Goal: Task Accomplishment & Management: Complete application form

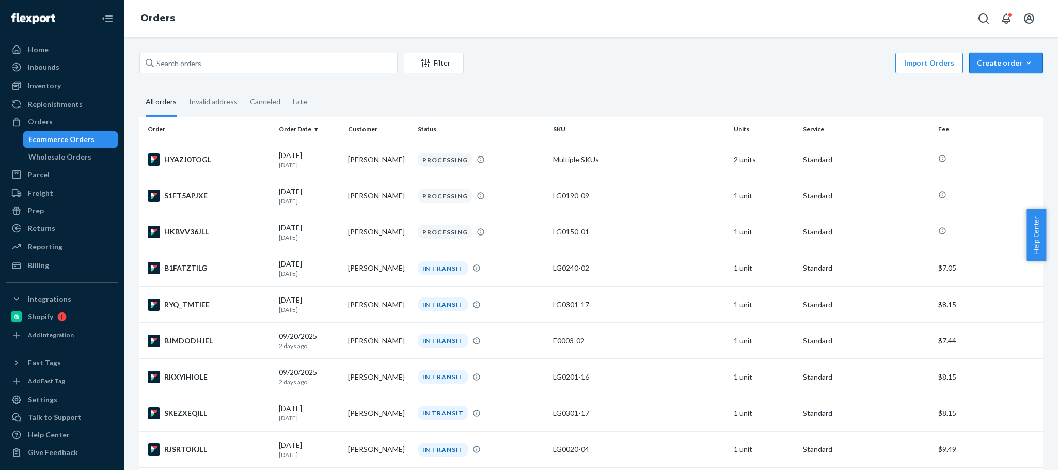
click at [994, 71] on button "Create order Ecommerce order Removal order" at bounding box center [1006, 63] width 73 height 21
click at [986, 87] on span "Ecommerce order" at bounding box center [1012, 87] width 64 height 7
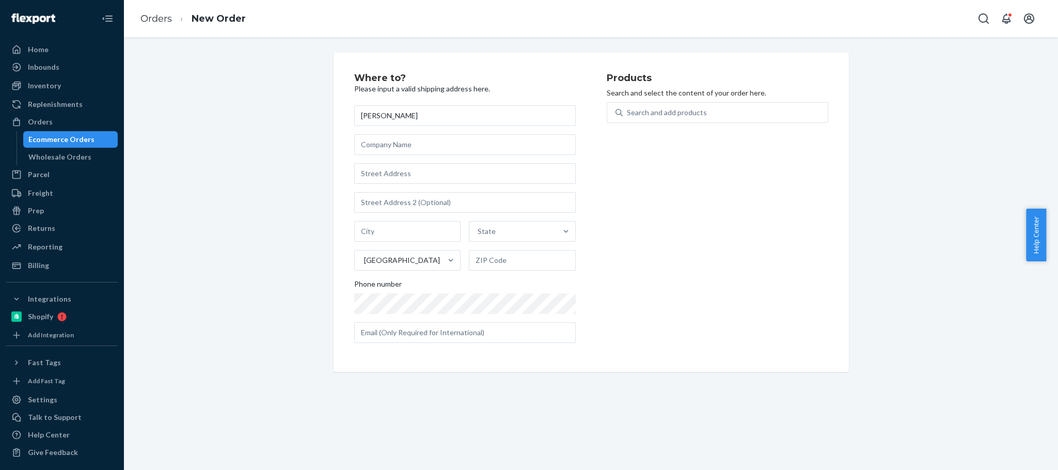
type input "[PERSON_NAME]"
click at [427, 178] on input "text" at bounding box center [465, 173] width 222 height 21
paste input "[STREET_ADDRESS][PERSON_NAME]"
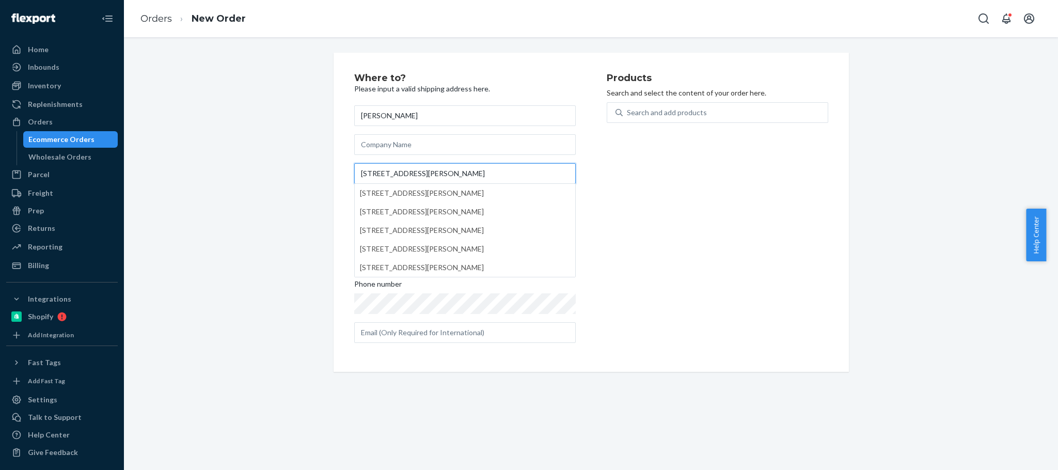
type input "[STREET_ADDRESS][PERSON_NAME]"
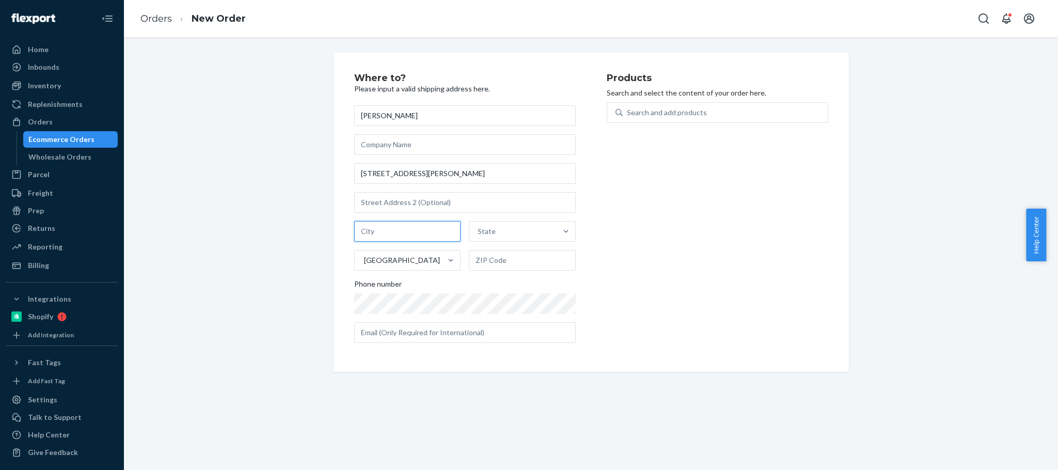
click at [369, 229] on input "text" at bounding box center [407, 231] width 107 height 21
paste input "[GEOGRAPHIC_DATA]"
click at [411, 233] on input "[GEOGRAPHIC_DATA]" at bounding box center [407, 231] width 107 height 21
type input "[GEOGRAPHIC_DATA]"
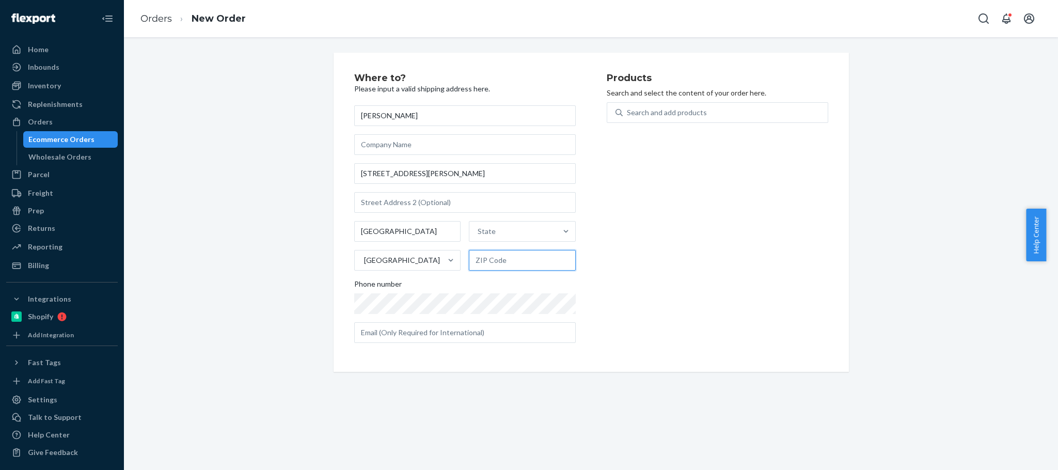
click at [491, 257] on input "text" at bounding box center [522, 260] width 107 height 21
paste input "27712"
type input "27712"
click at [395, 231] on input "[GEOGRAPHIC_DATA]" at bounding box center [407, 231] width 107 height 21
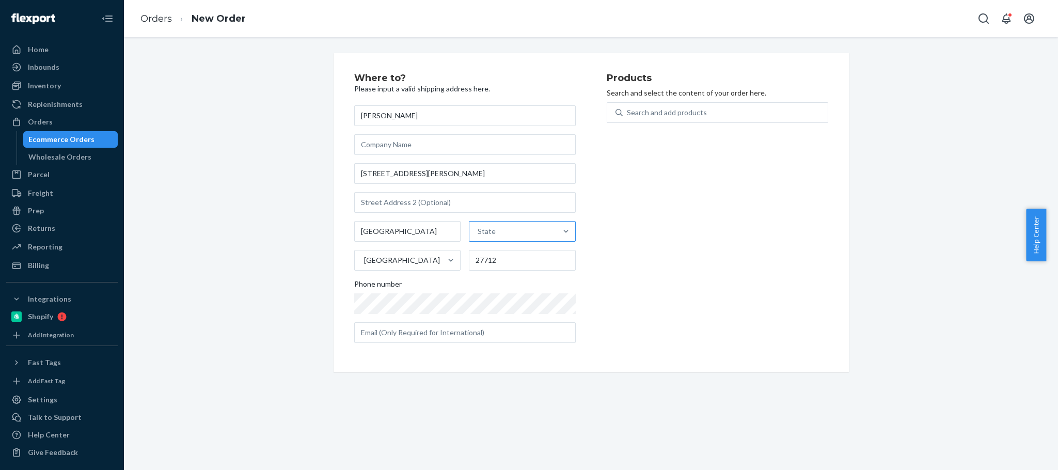
click at [486, 233] on div "State" at bounding box center [487, 231] width 18 height 10
click at [479, 233] on input "State" at bounding box center [478, 231] width 1 height 10
paste input "NC"
type input "NC"
click at [490, 254] on div "[US_STATE]" at bounding box center [522, 256] width 104 height 21
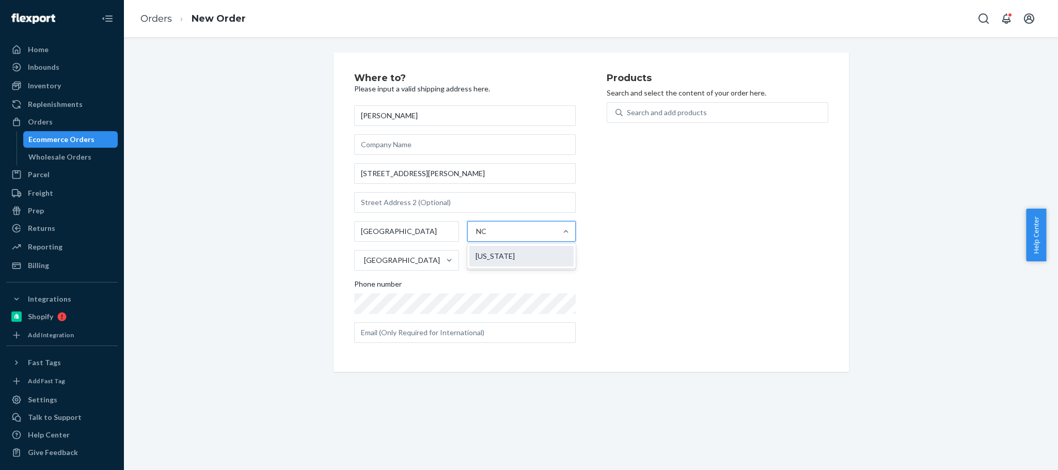
click at [489, 237] on input "NC" at bounding box center [482, 231] width 13 height 10
drag, startPoint x: 388, startPoint y: 233, endPoint x: 594, endPoint y: 261, distance: 208.0
click at [594, 261] on div "Where to? Please input a valid shipping address here. [PERSON_NAME] [STREET_ADD…" at bounding box center [480, 212] width 253 height 278
type input "[GEOGRAPHIC_DATA]"
click at [668, 262] on div "Products Search and select the content of your order here. Search and add produ…" at bounding box center [718, 212] width 222 height 278
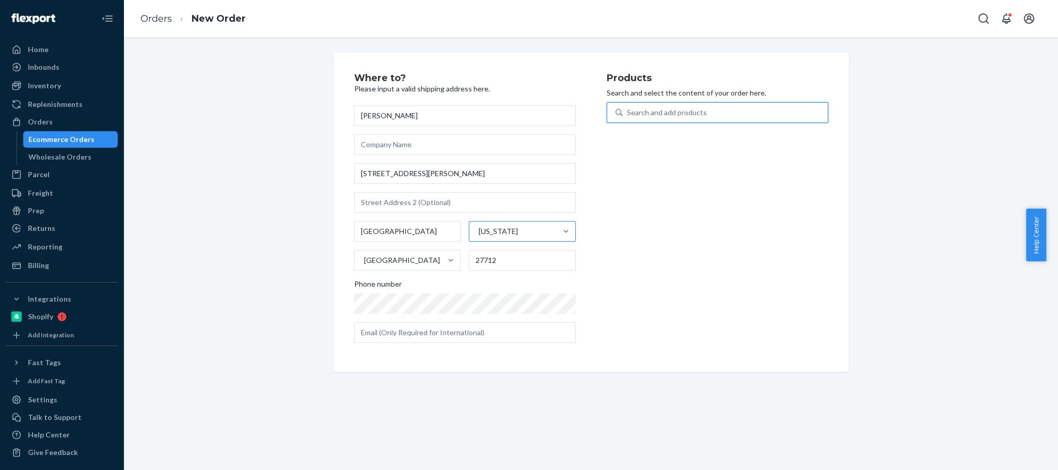
click at [640, 112] on div "Search and add products" at bounding box center [667, 112] width 80 height 10
click at [628, 112] on input "0 results available. Use Up and Down to choose options, press Enter to select t…" at bounding box center [627, 112] width 1 height 10
paste input "LG0251-04"
type input "LG0251-04"
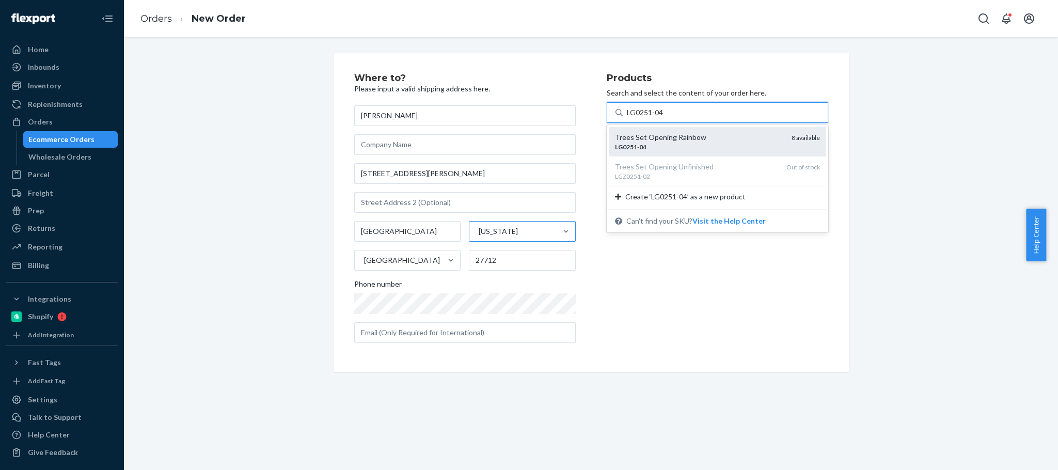
click at [659, 146] on div "LG0251 - 04" at bounding box center [699, 147] width 168 height 9
click at [659, 118] on input "LG0251-04" at bounding box center [645, 112] width 37 height 10
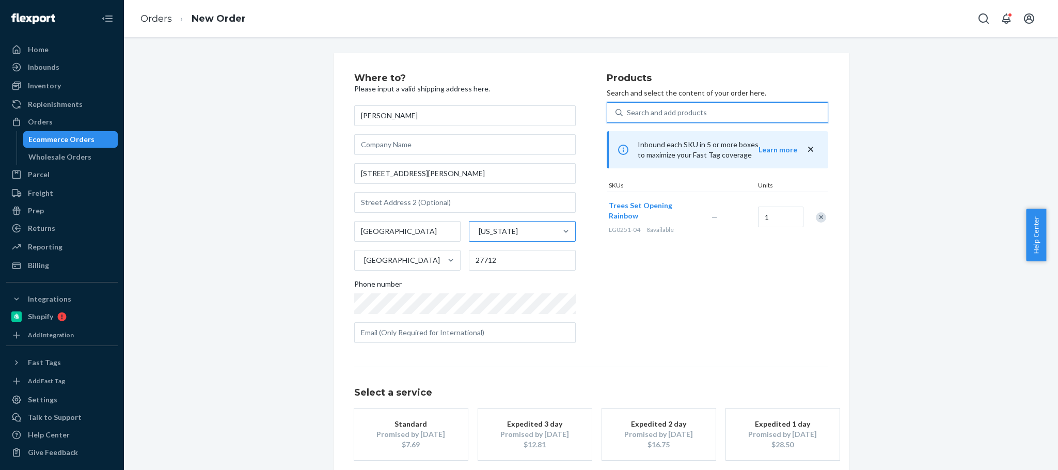
click at [419, 431] on div "Promised by [DATE]" at bounding box center [411, 434] width 83 height 10
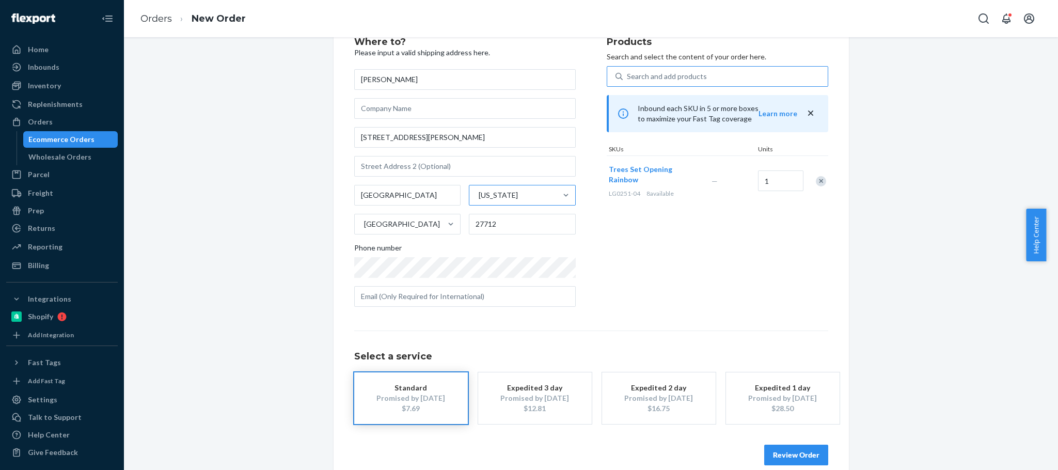
scroll to position [52, 0]
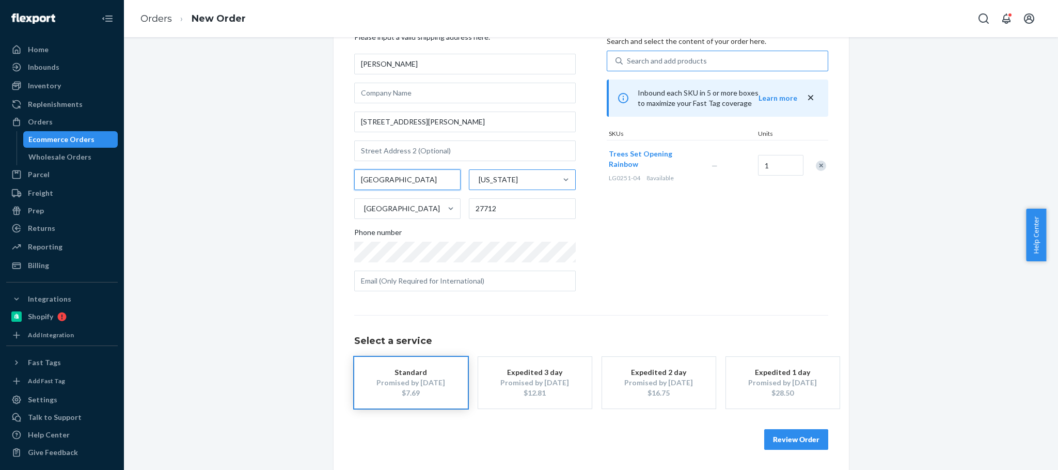
click at [399, 178] on input "[GEOGRAPHIC_DATA]" at bounding box center [407, 179] width 107 height 21
click at [866, 266] on div "Where to? Please input a valid shipping address here. [PERSON_NAME] [STREET_ADD…" at bounding box center [591, 236] width 919 height 470
click at [806, 436] on button "Review Order" at bounding box center [797, 439] width 64 height 21
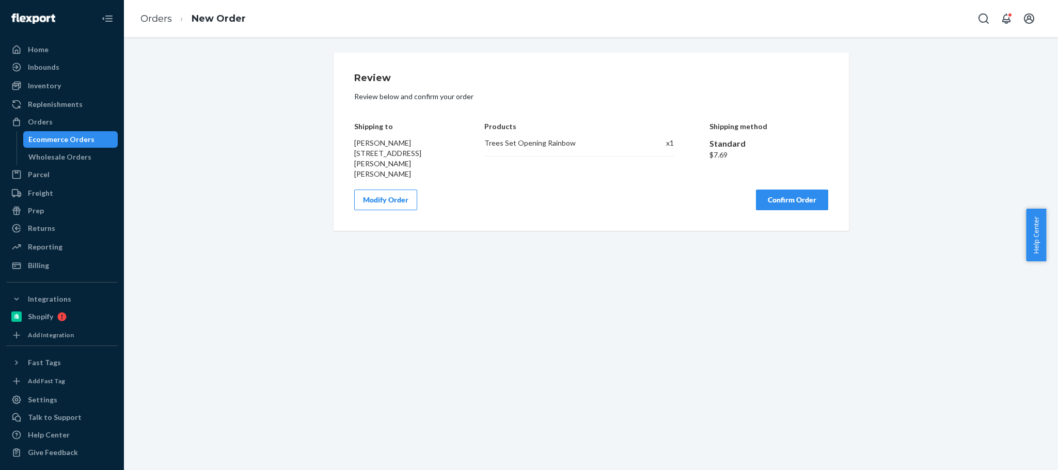
scroll to position [0, 0]
click at [778, 190] on button "Confirm Order" at bounding box center [792, 200] width 72 height 21
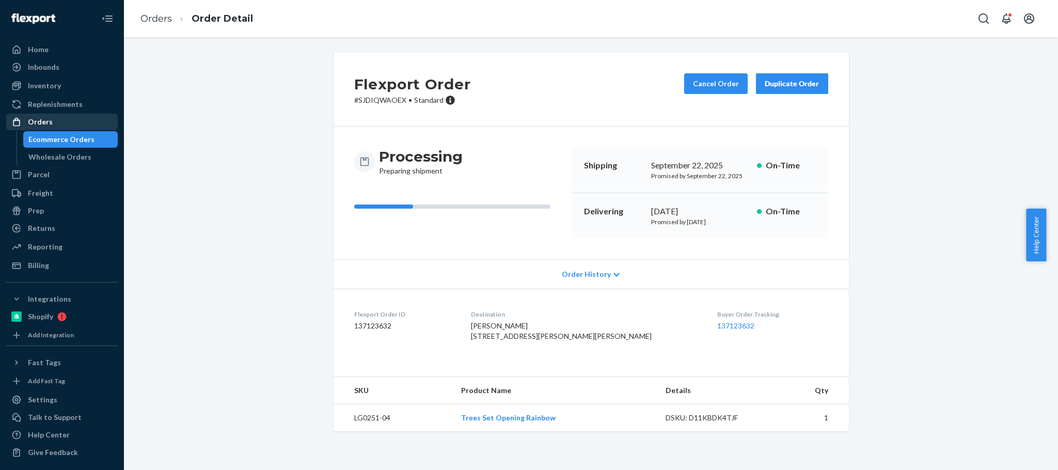
click at [86, 121] on div "Orders" at bounding box center [62, 122] width 110 height 14
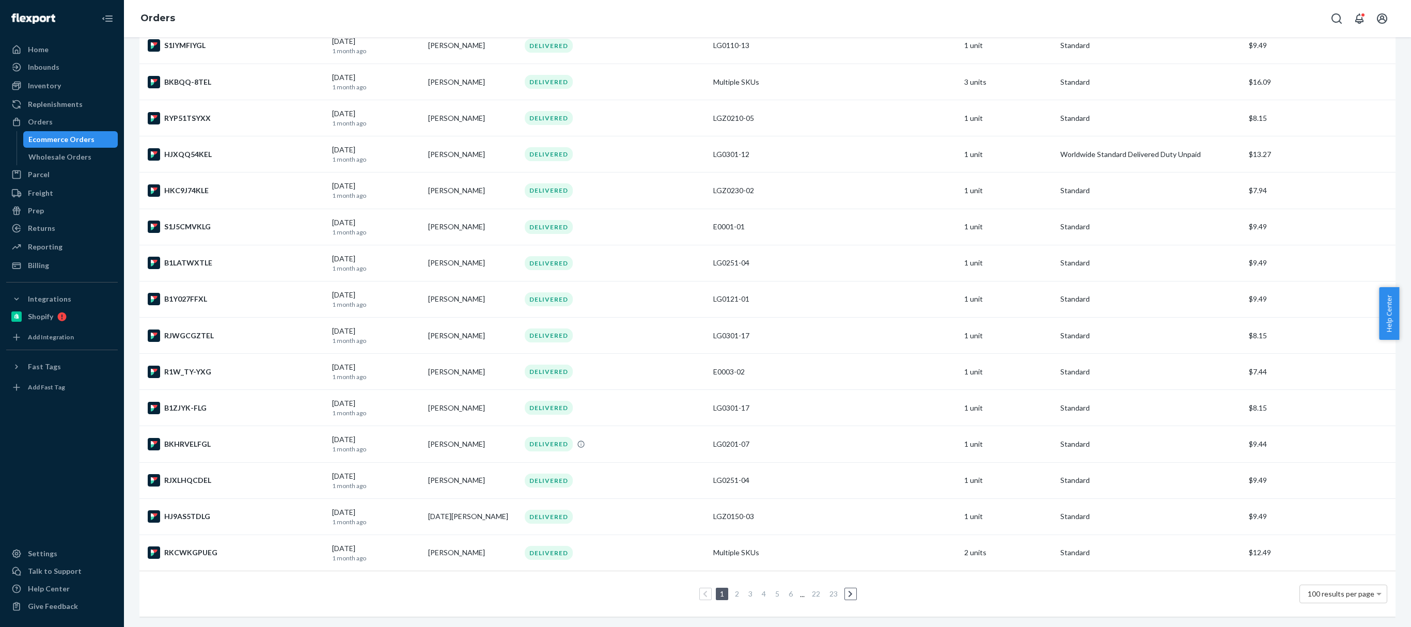
scroll to position [3265, 0]
click at [733, 470] on link "2" at bounding box center [737, 593] width 8 height 9
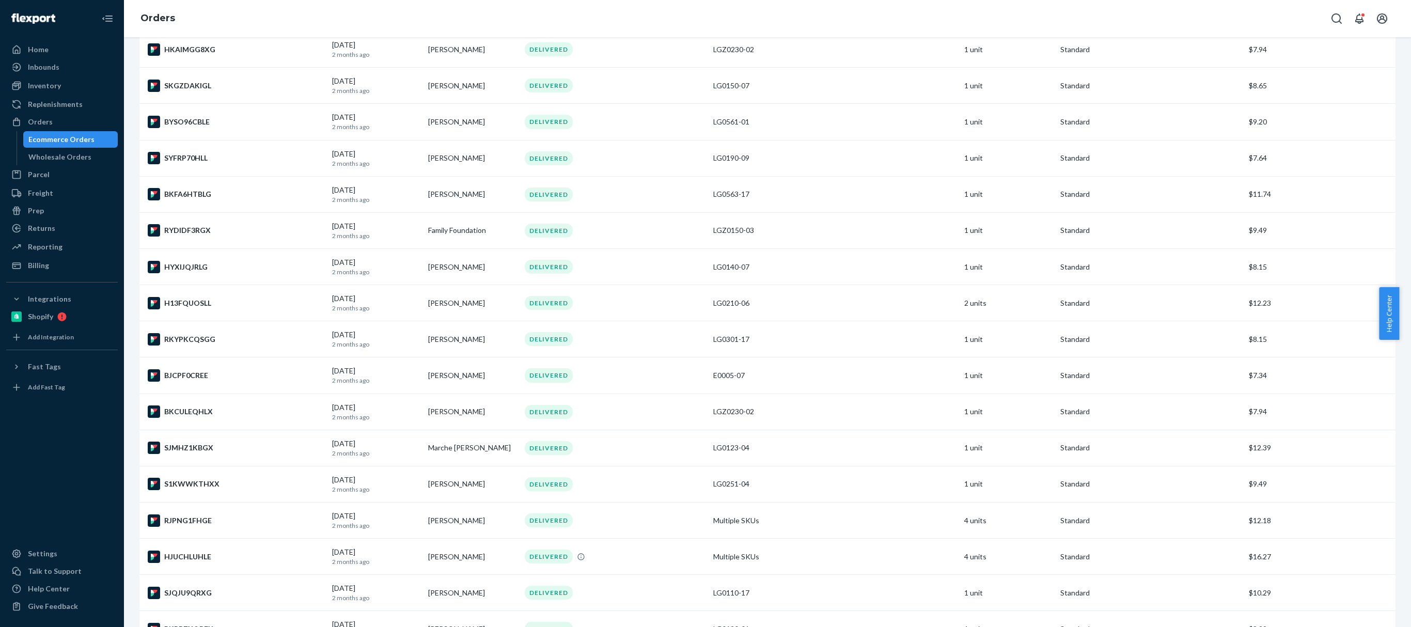
scroll to position [3262, 0]
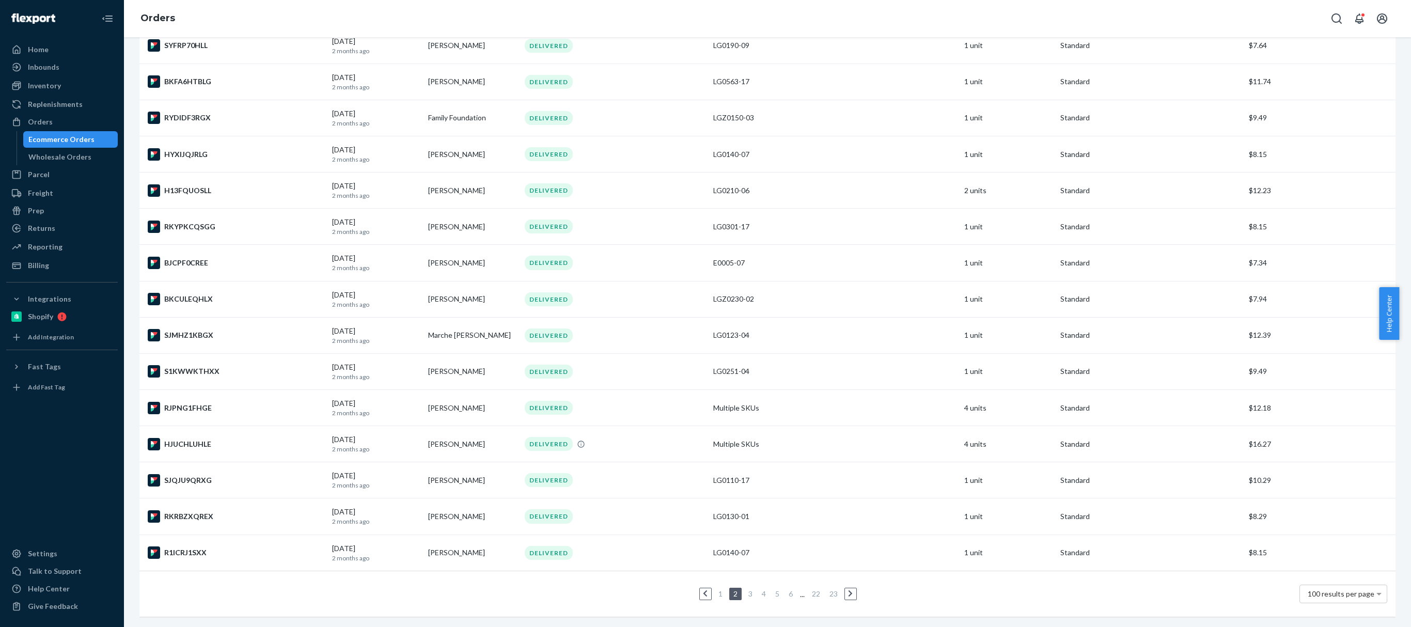
click at [746, 470] on li "3" at bounding box center [750, 594] width 9 height 12
click at [746, 470] on link "3" at bounding box center [750, 593] width 8 height 9
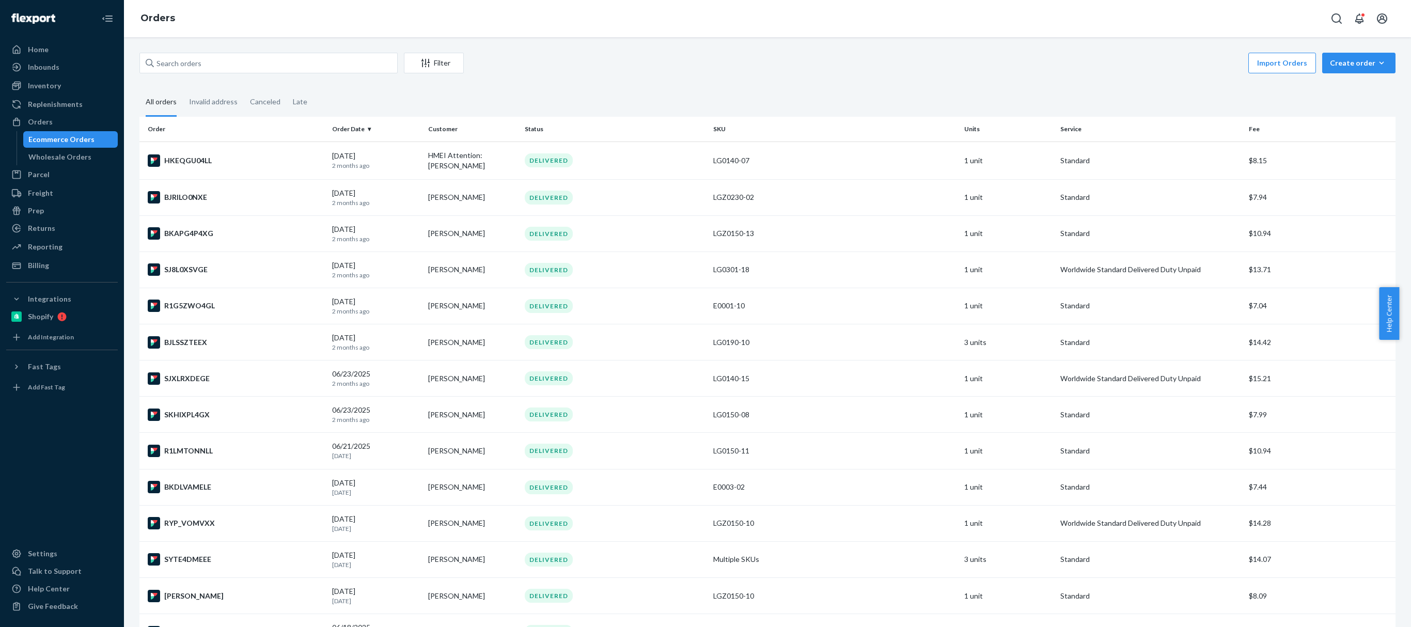
click at [513, 72] on div "Import Orders Create order Ecommerce order Removal order" at bounding box center [933, 64] width 926 height 23
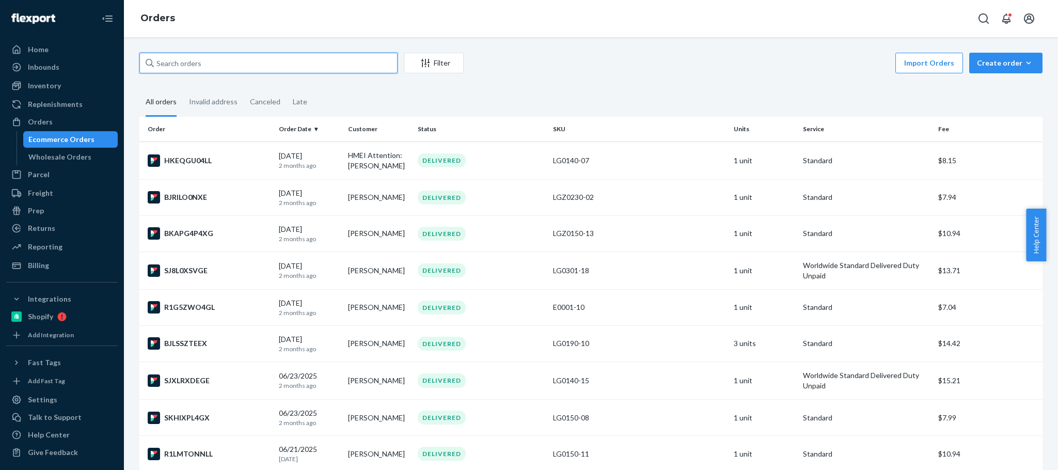
click at [183, 55] on input "text" at bounding box center [268, 63] width 258 height 21
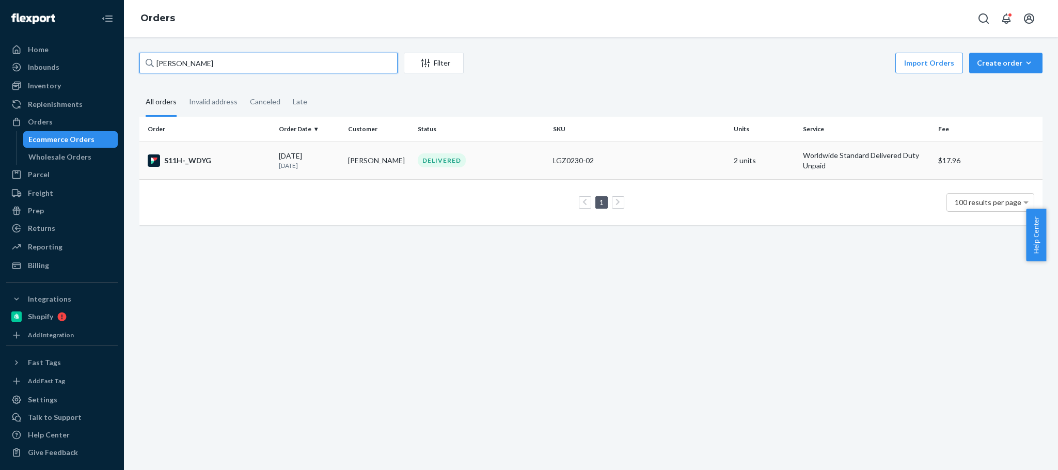
type input "[PERSON_NAME]"
click at [482, 155] on div "DELIVERED" at bounding box center [481, 160] width 131 height 14
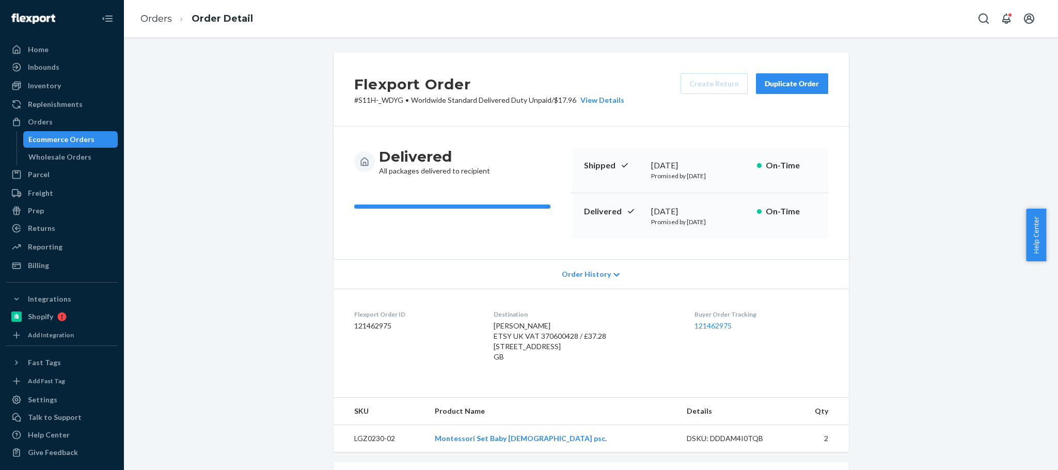
click at [778, 84] on div "Duplicate Order" at bounding box center [792, 84] width 55 height 10
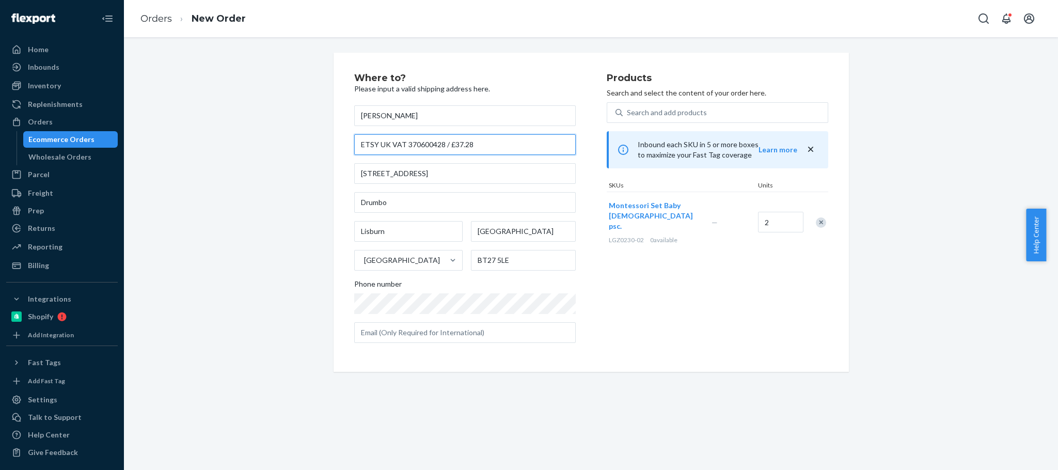
drag, startPoint x: 448, startPoint y: 144, endPoint x: 473, endPoint y: 147, distance: 25.5
click at [473, 147] on input "ETSY UK VAT 370600428 / £37.28" at bounding box center [465, 144] width 222 height 21
paste input "27.92"
type input "ETSY UK VAT 370600428 / £27.92"
click at [818, 217] on div "Remove Item" at bounding box center [821, 222] width 10 height 10
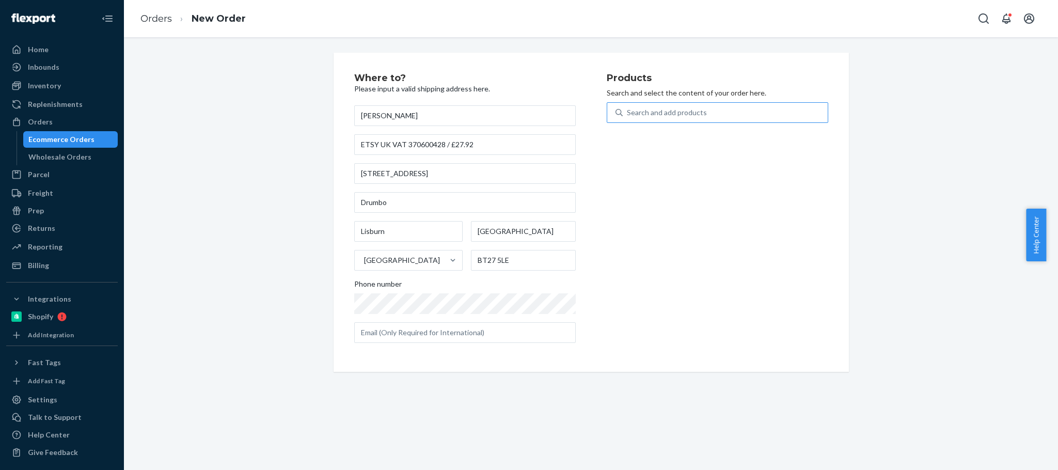
click at [678, 107] on div "Search and add products" at bounding box center [667, 112] width 80 height 10
click at [628, 107] on input "Search and add products" at bounding box center [627, 112] width 1 height 10
paste input "LG0140-07"
type input "LG0140-07"
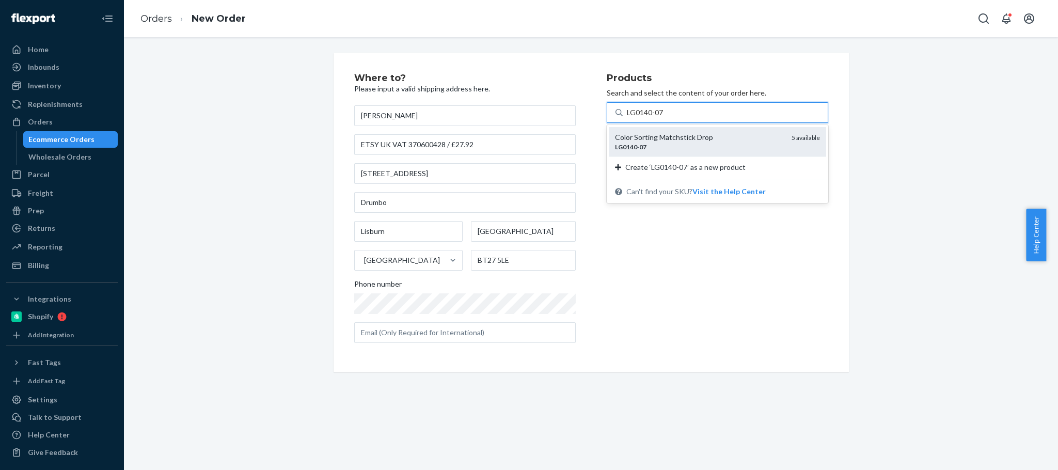
click at [694, 138] on div "Color Sorting Matchstick Drop" at bounding box center [699, 137] width 168 height 10
click at [664, 118] on input "LG0140-07" at bounding box center [645, 112] width 37 height 10
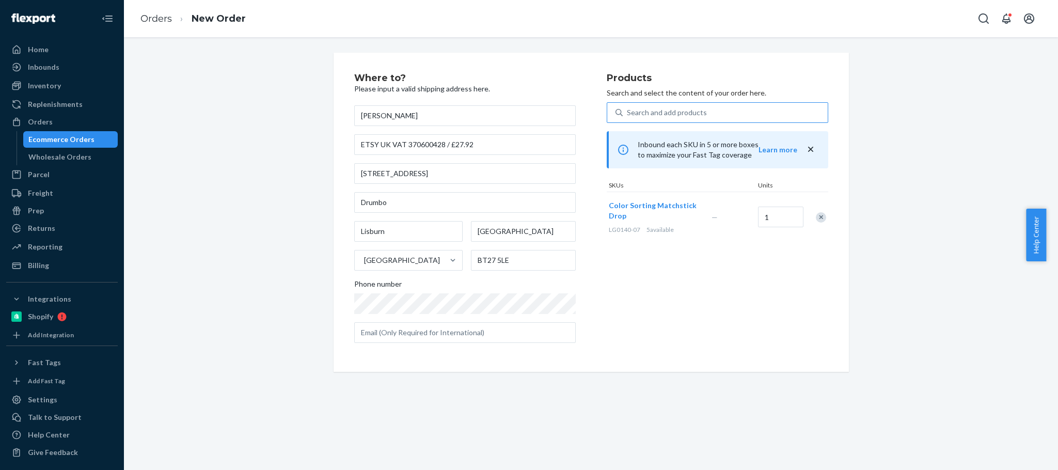
click at [645, 323] on div "Products Search and select the content of your order here. Search and add produ…" at bounding box center [718, 212] width 222 height 278
click at [693, 293] on div "Products Search and select the content of your order here. Search and add produ…" at bounding box center [718, 212] width 222 height 278
click at [428, 332] on input "text" at bounding box center [465, 332] width 222 height 21
paste input "[EMAIL_ADDRESS][DOMAIN_NAME]"
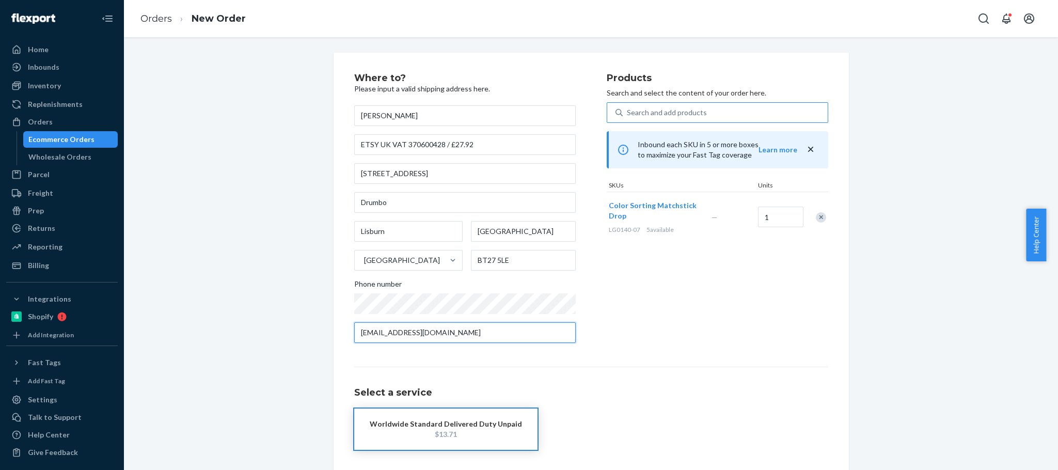
type input "[EMAIL_ADDRESS][DOMAIN_NAME]"
click at [676, 332] on div "Products Search and select the content of your order here. Search and add produ…" at bounding box center [718, 212] width 222 height 278
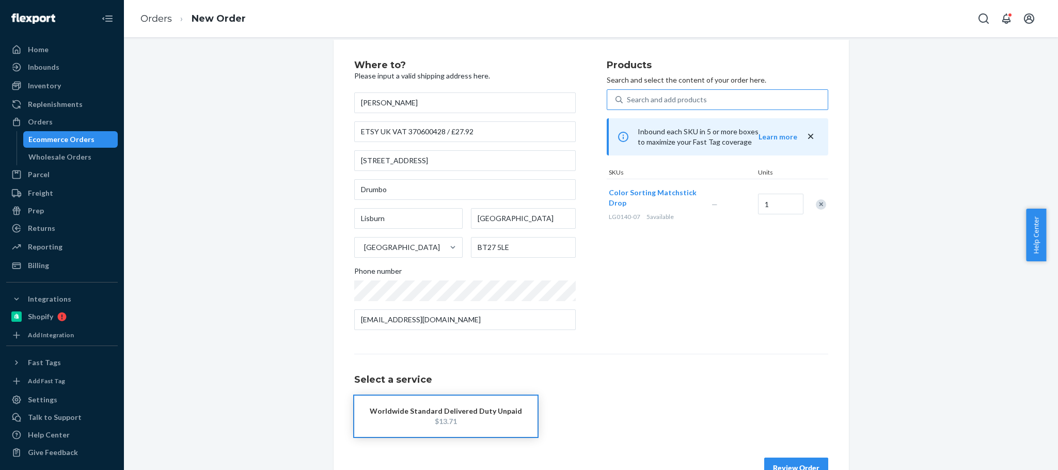
scroll to position [41, 0]
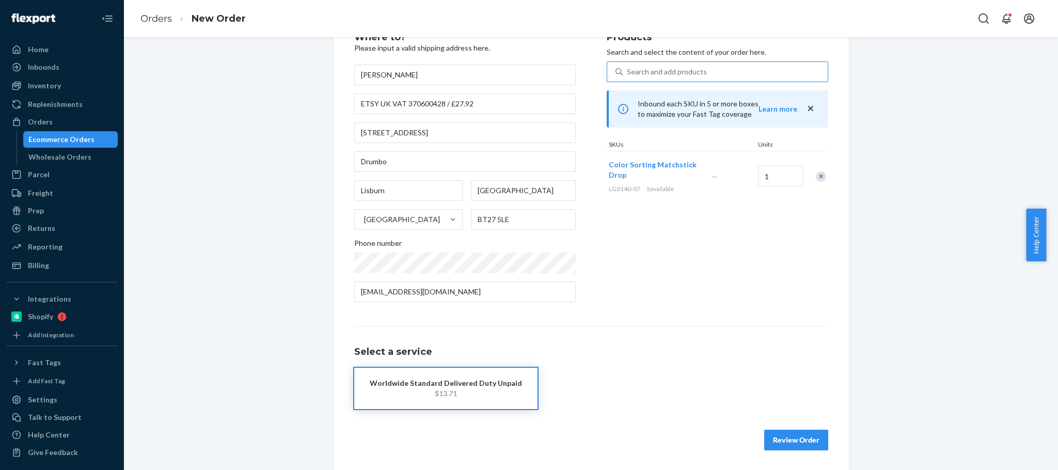
click at [785, 436] on button "Review Order" at bounding box center [797, 440] width 64 height 21
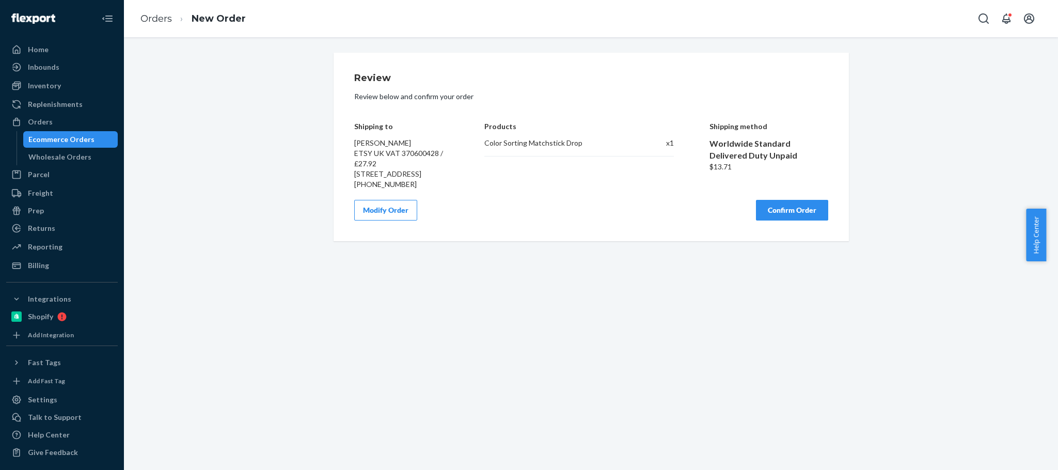
scroll to position [0, 0]
click at [774, 221] on button "Confirm Order" at bounding box center [792, 210] width 72 height 21
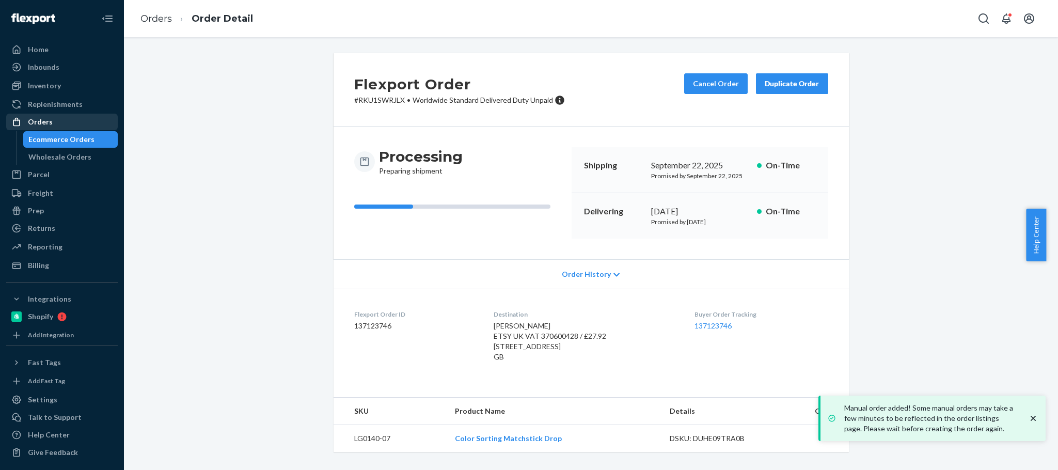
click at [66, 121] on div "Orders" at bounding box center [62, 122] width 110 height 14
